Goal: Navigation & Orientation: Find specific page/section

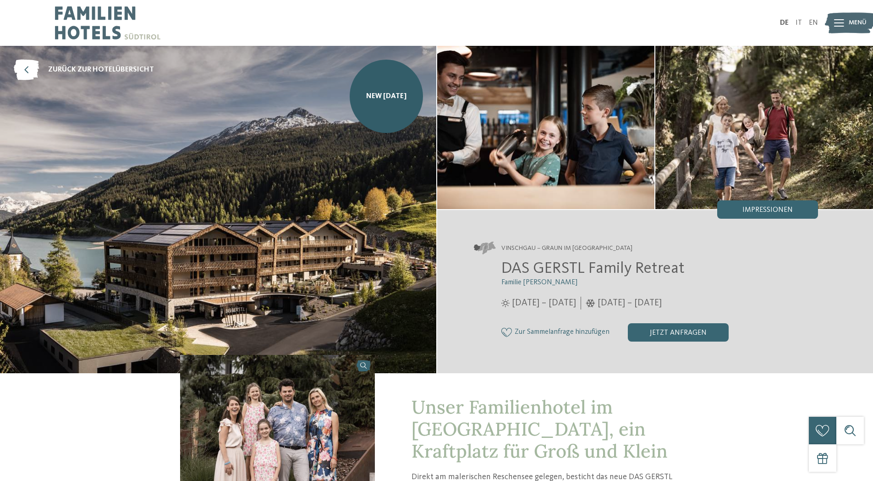
click at [17, 314] on img at bounding box center [218, 209] width 436 height 327
click at [853, 27] on span "Menü" at bounding box center [858, 22] width 18 height 9
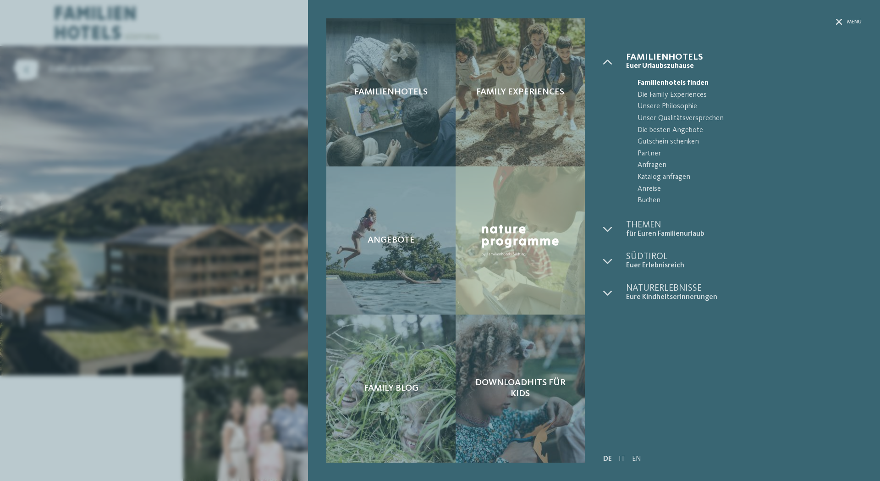
click at [833, 19] on div "Familienhotels Family Experiences Angebote" at bounding box center [440, 240] width 880 height 481
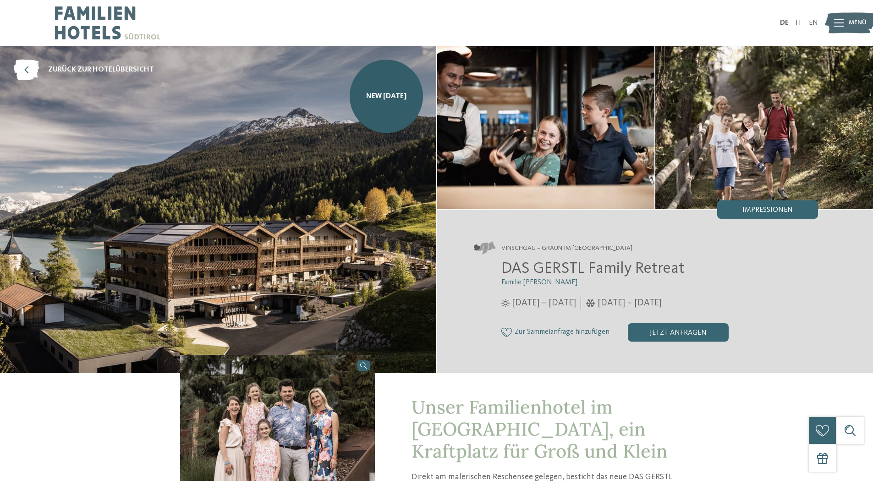
click at [848, 17] on img at bounding box center [850, 23] width 50 height 25
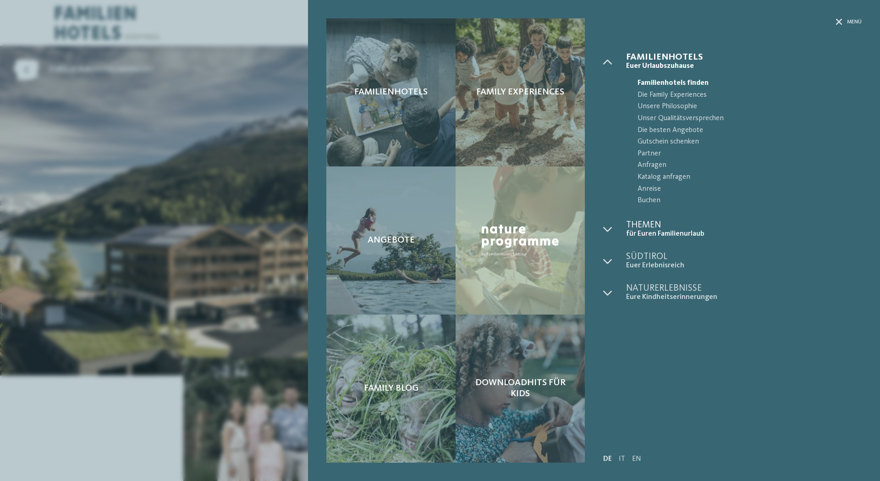
click at [644, 237] on span "für Euren Familienurlaub" at bounding box center [744, 234] width 236 height 9
click at [608, 234] on div at bounding box center [614, 229] width 23 height 18
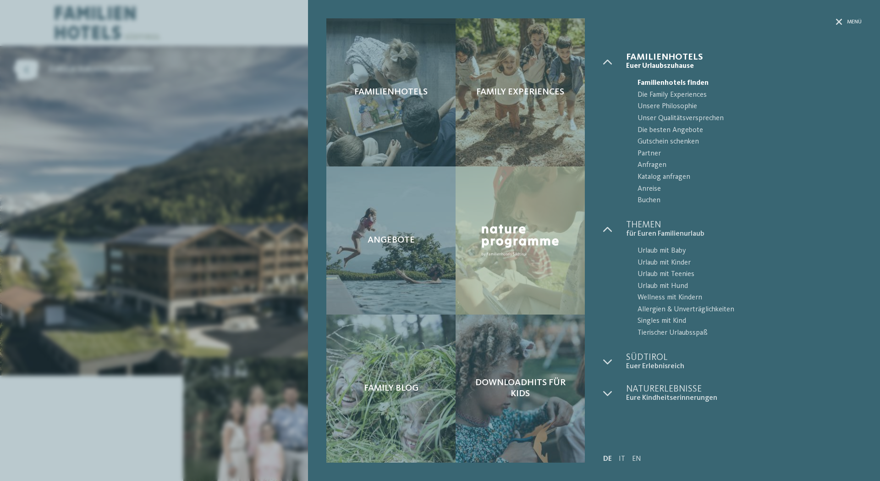
click at [733, 37] on div "Menü" at bounding box center [732, 35] width 259 height 34
click at [841, 22] on icon at bounding box center [839, 22] width 6 height 6
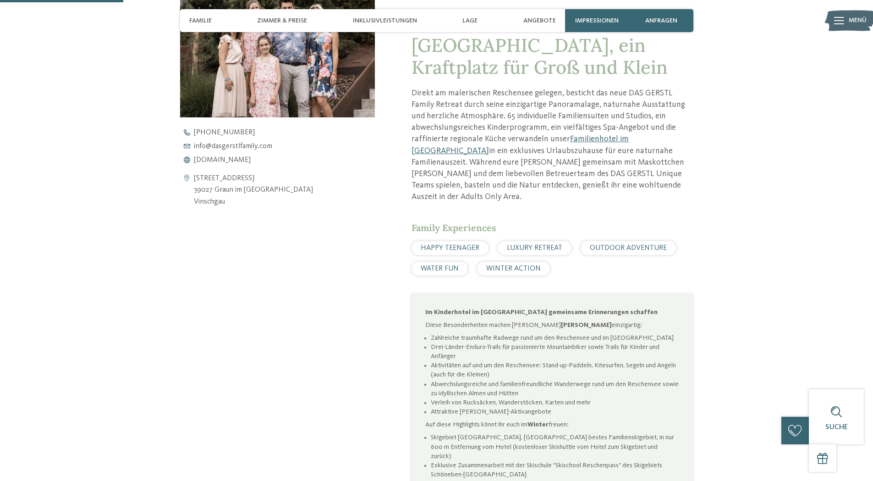
scroll to position [367, 0]
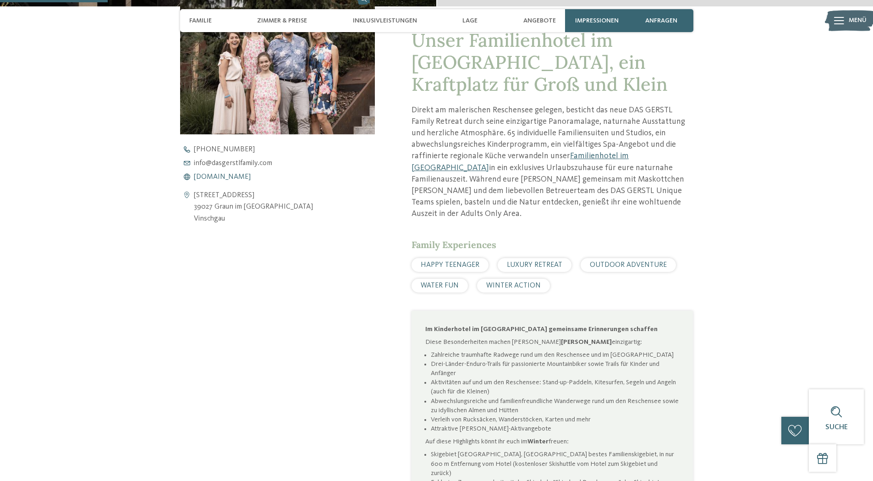
click at [225, 180] on span "www.dasgerstlfamily.com" at bounding box center [222, 176] width 57 height 7
